Goal: Register for event/course

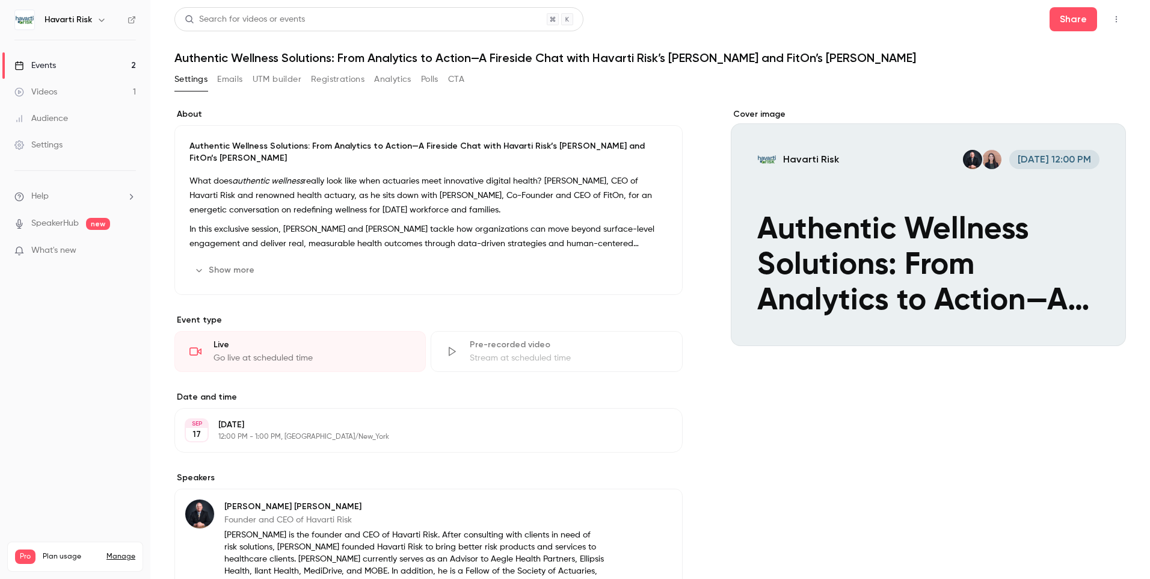
click at [45, 65] on div "Events" at bounding box center [34, 66] width 41 height 12
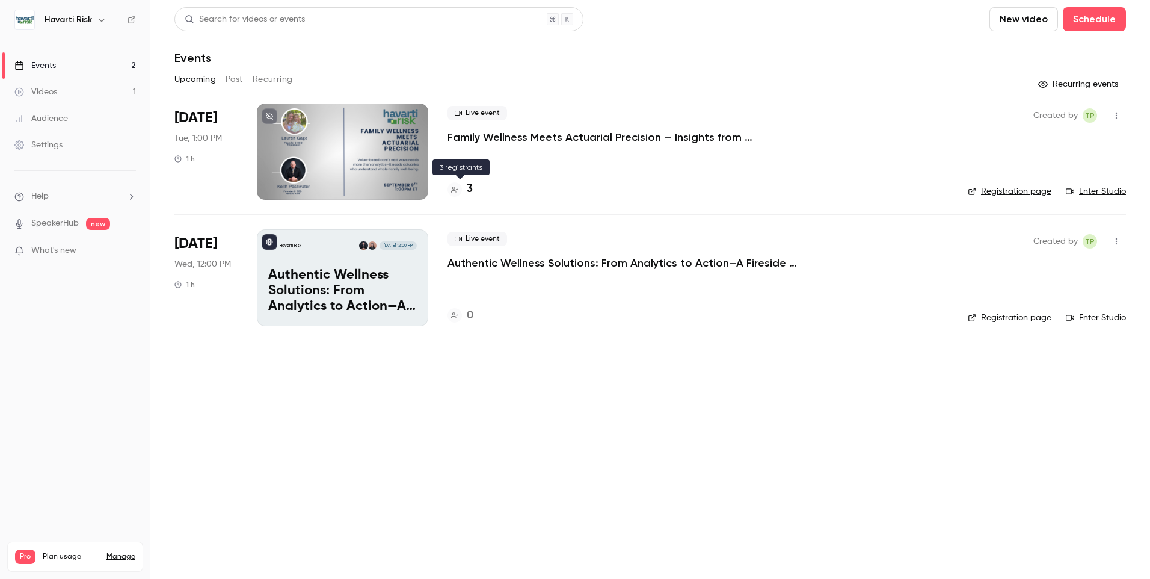
click at [467, 191] on h4 "3" at bounding box center [470, 189] width 6 height 16
